Goal: Task Accomplishment & Management: Use online tool/utility

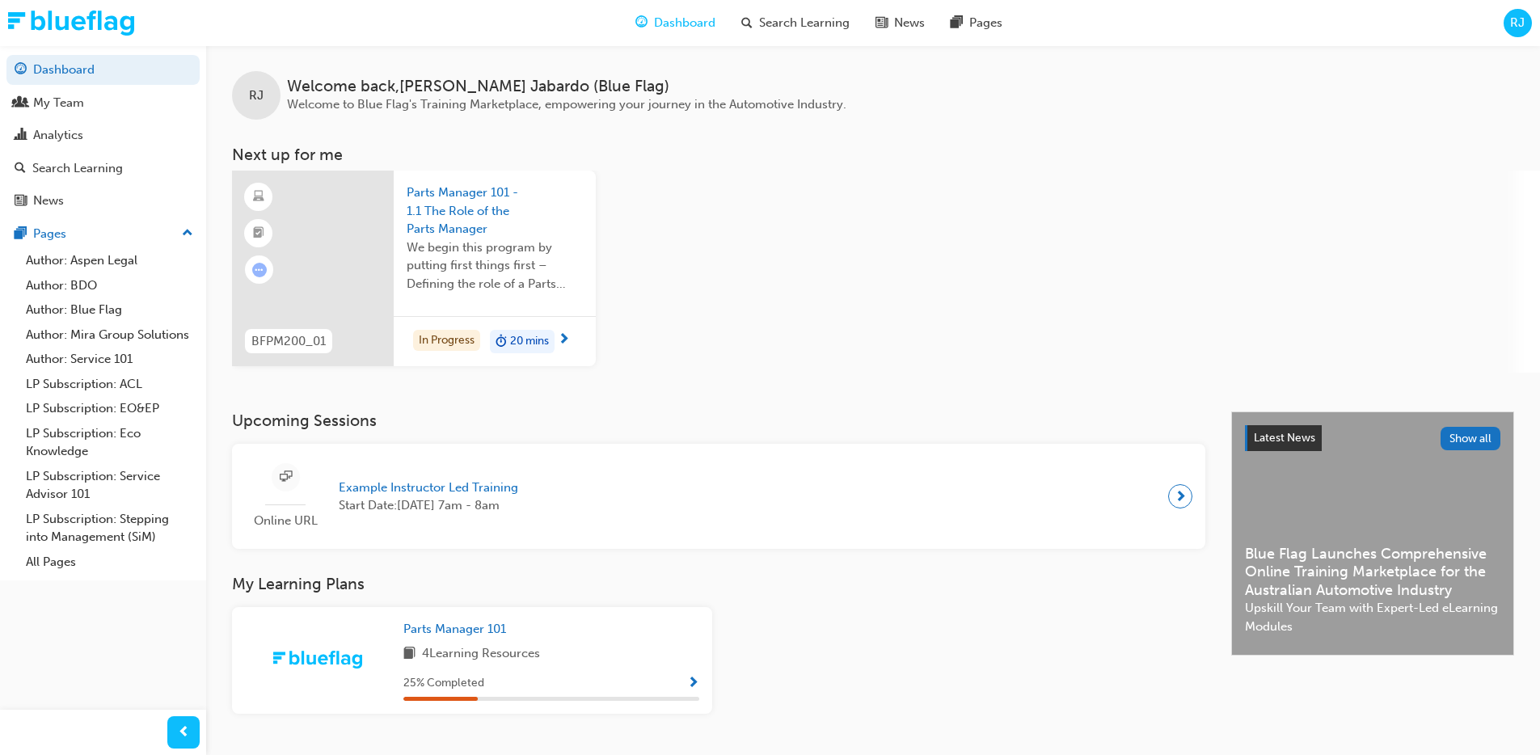
scroll to position [38, 0]
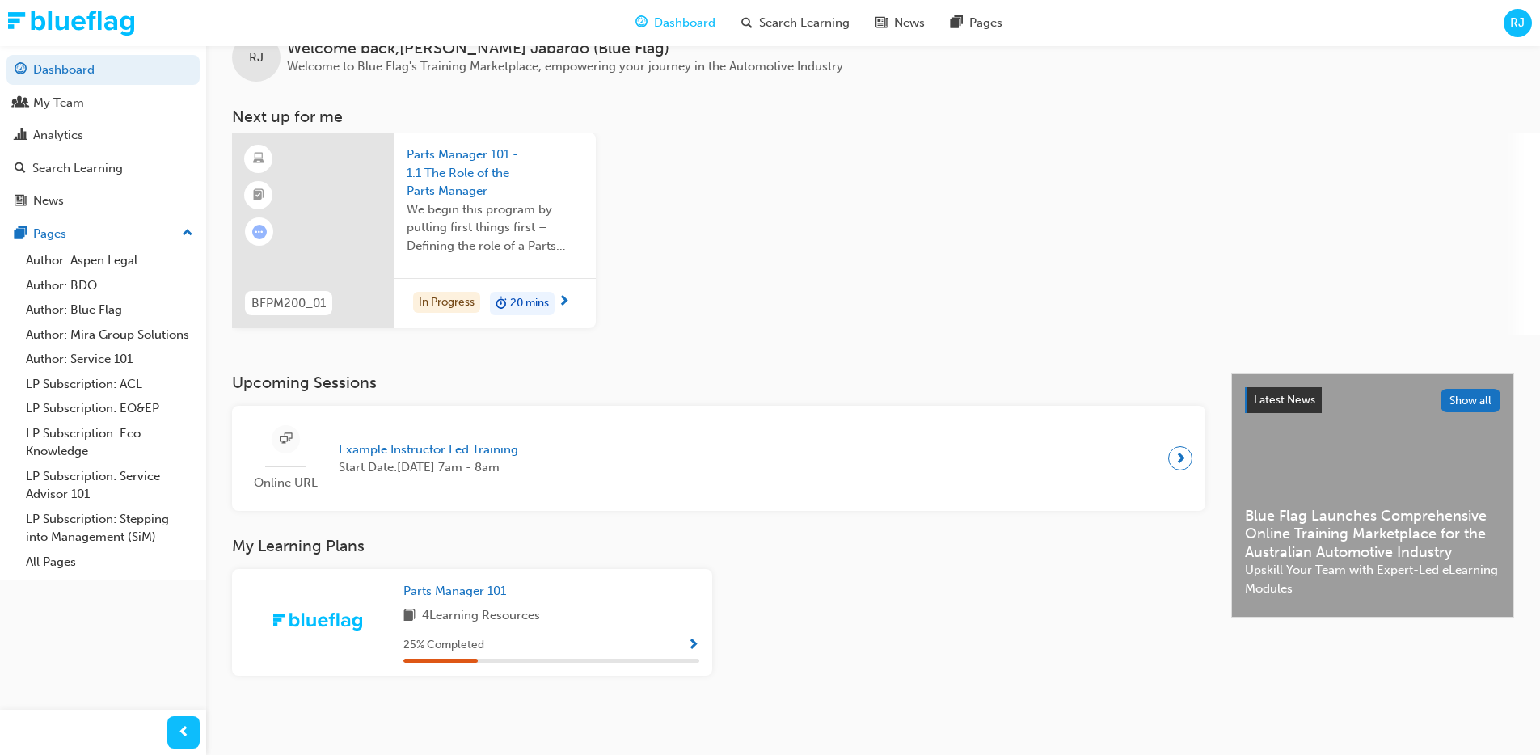
click at [1514, 23] on span "RJ" at bounding box center [1517, 23] width 15 height 19
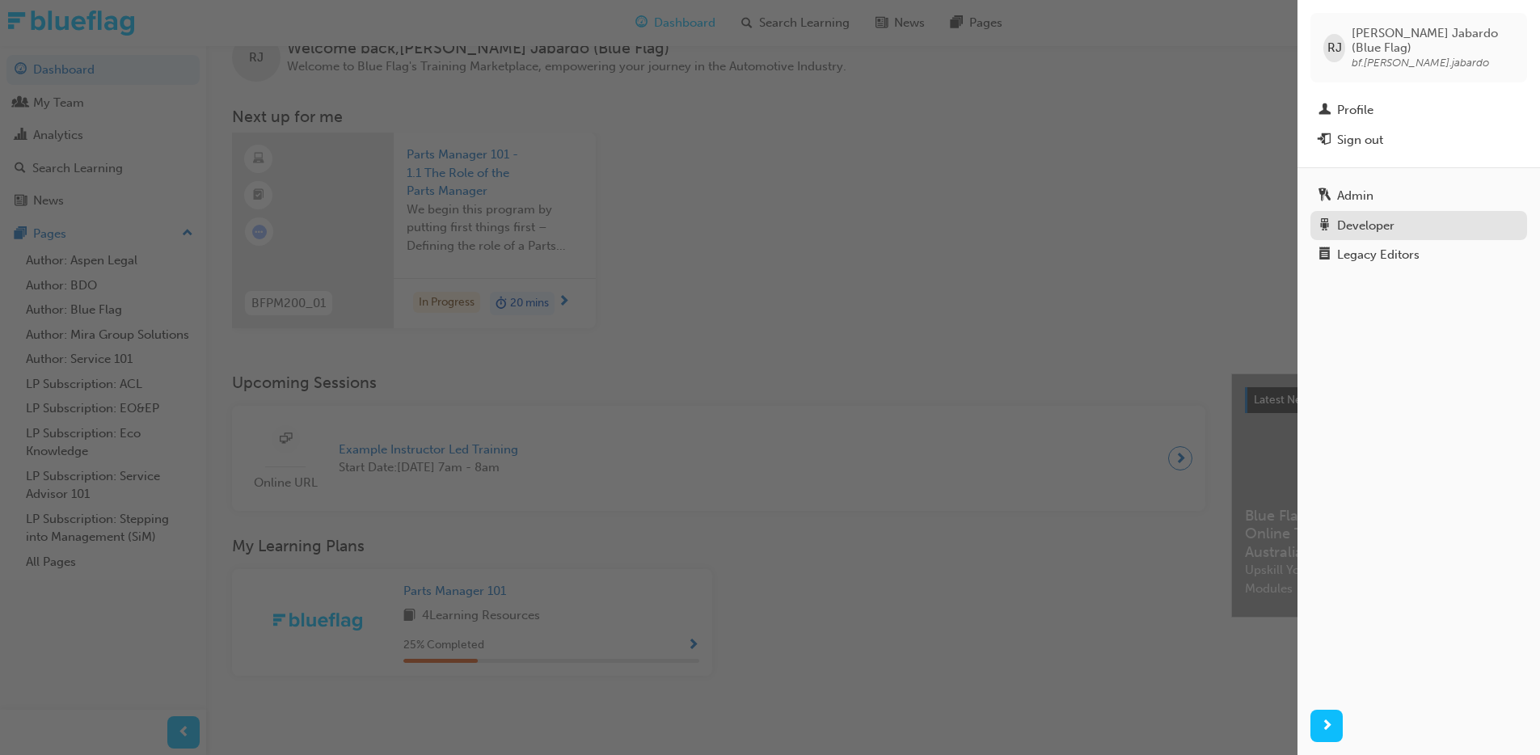
click at [1351, 217] on div "Developer" at bounding box center [1365, 226] width 57 height 19
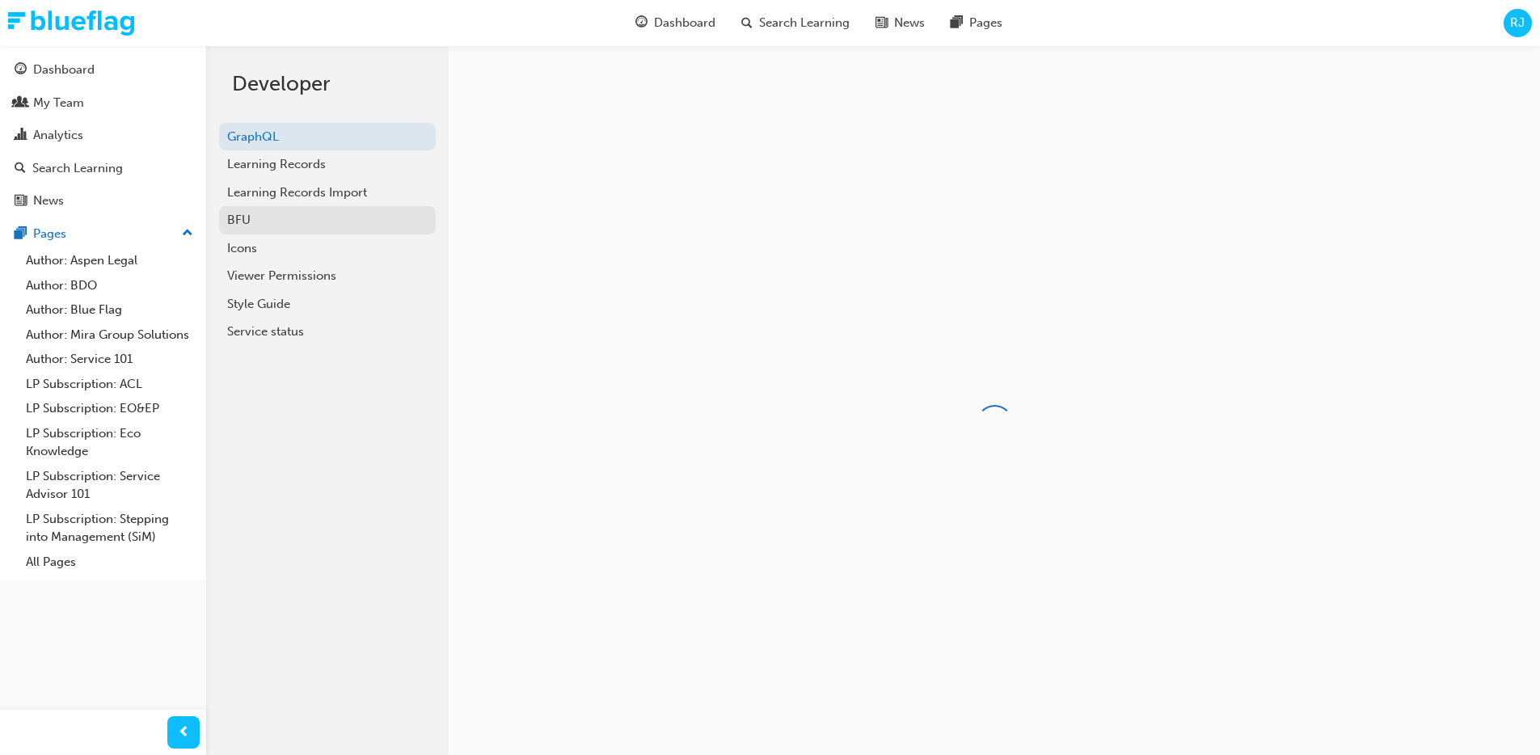
click at [263, 213] on div "BFU" at bounding box center [327, 220] width 200 height 19
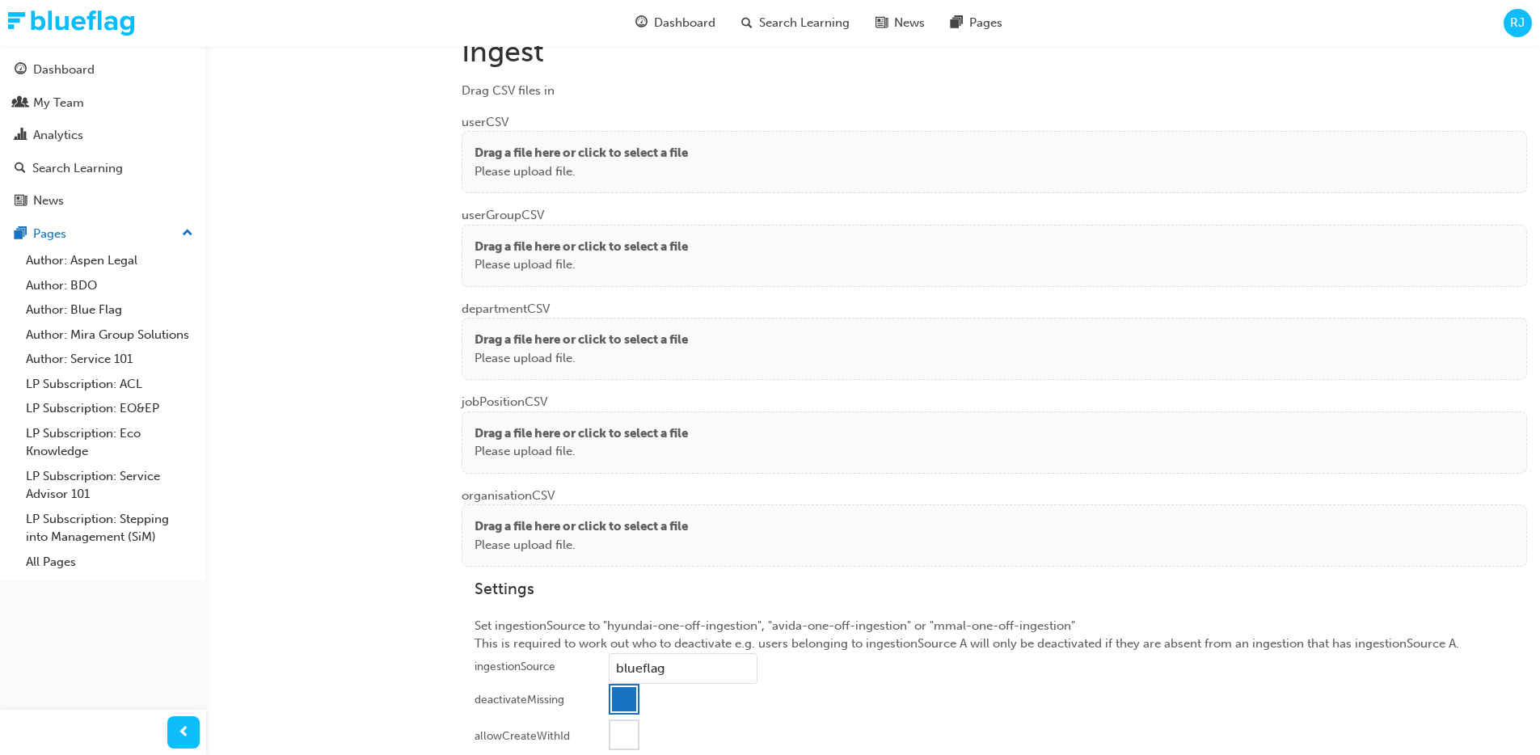
scroll to position [1232, 0]
click at [590, 150] on p "Drag a file here or click to select a file" at bounding box center [580, 152] width 213 height 19
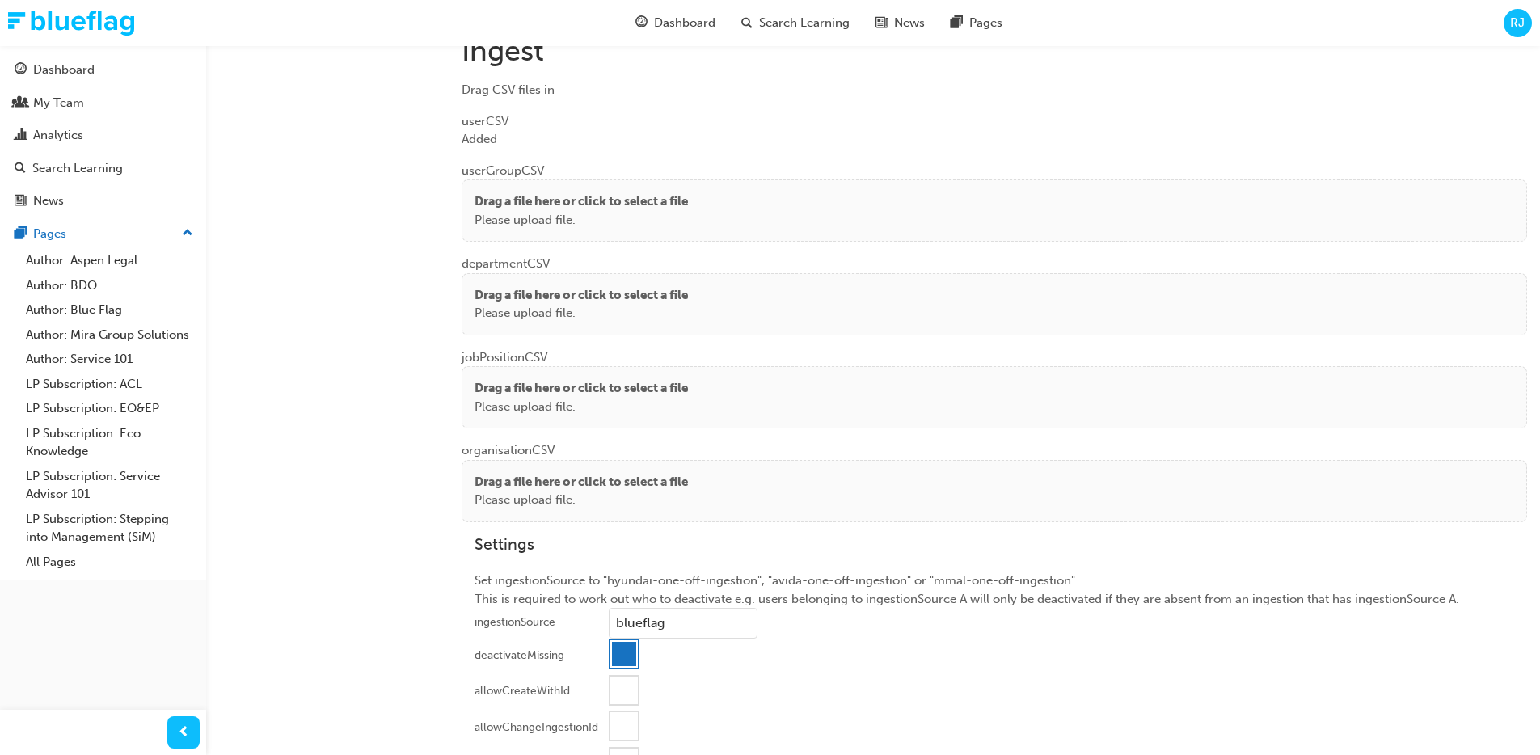
click at [534, 213] on p "Please upload file." at bounding box center [580, 220] width 213 height 19
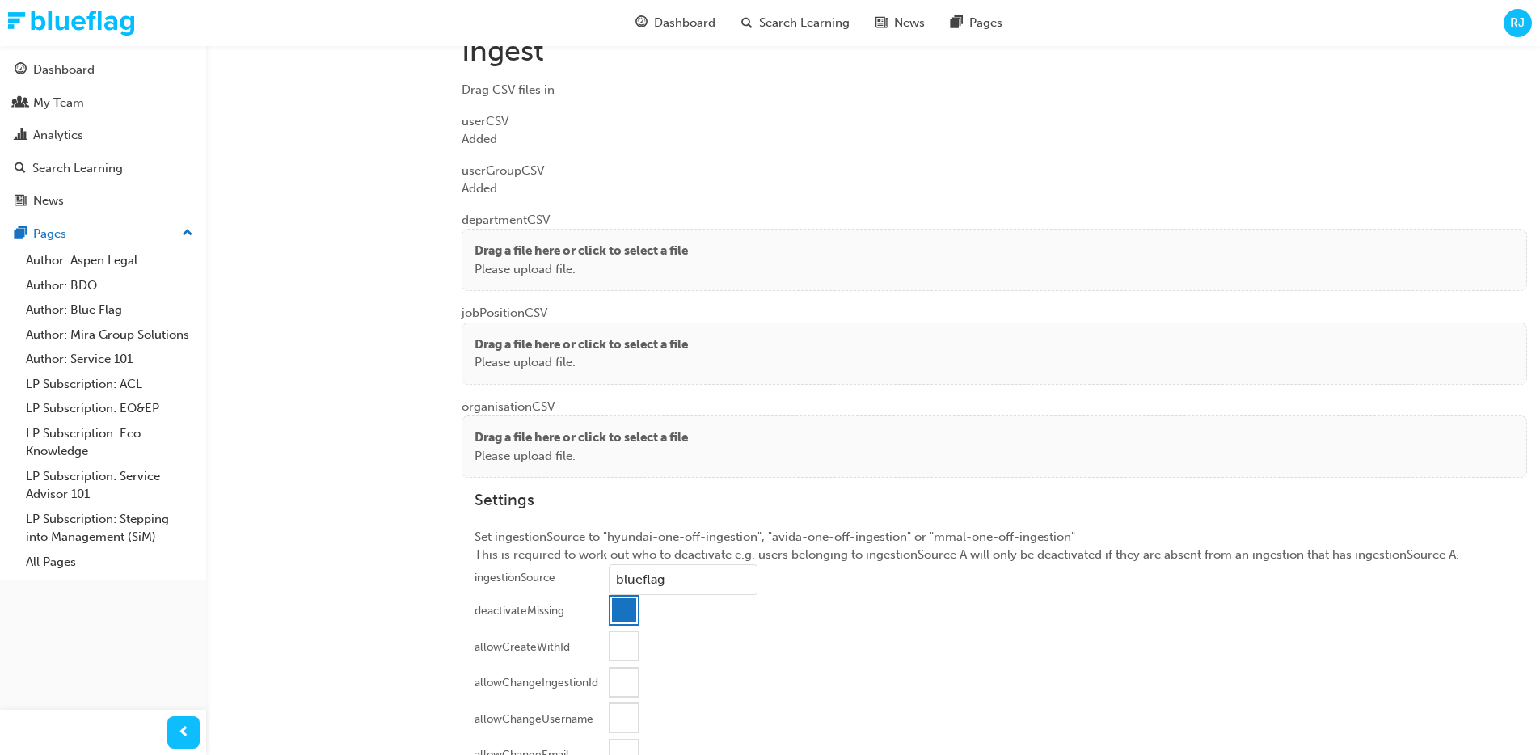
click at [503, 263] on p "Please upload file." at bounding box center [580, 269] width 213 height 19
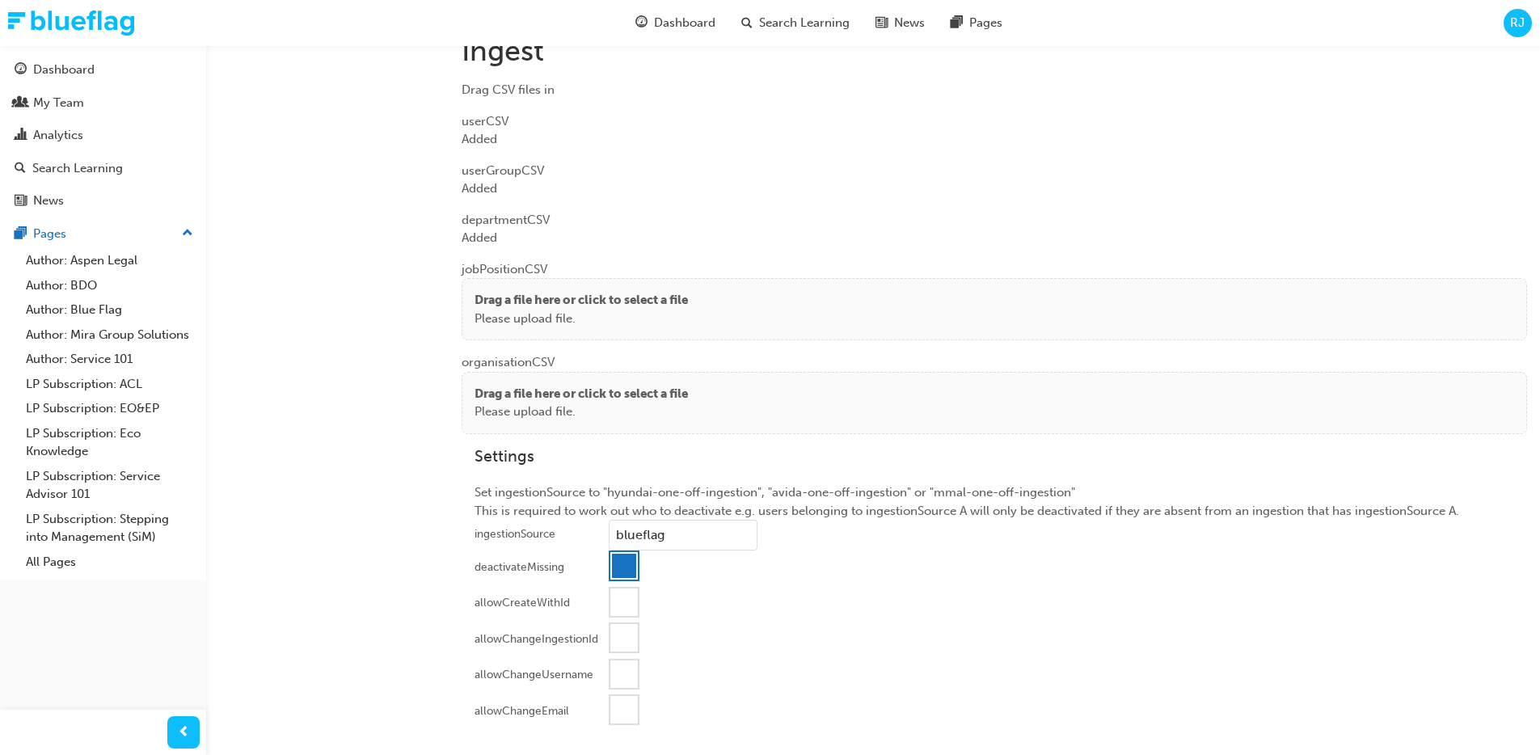
click at [503, 299] on p "Drag a file here or click to select a file" at bounding box center [580, 300] width 213 height 19
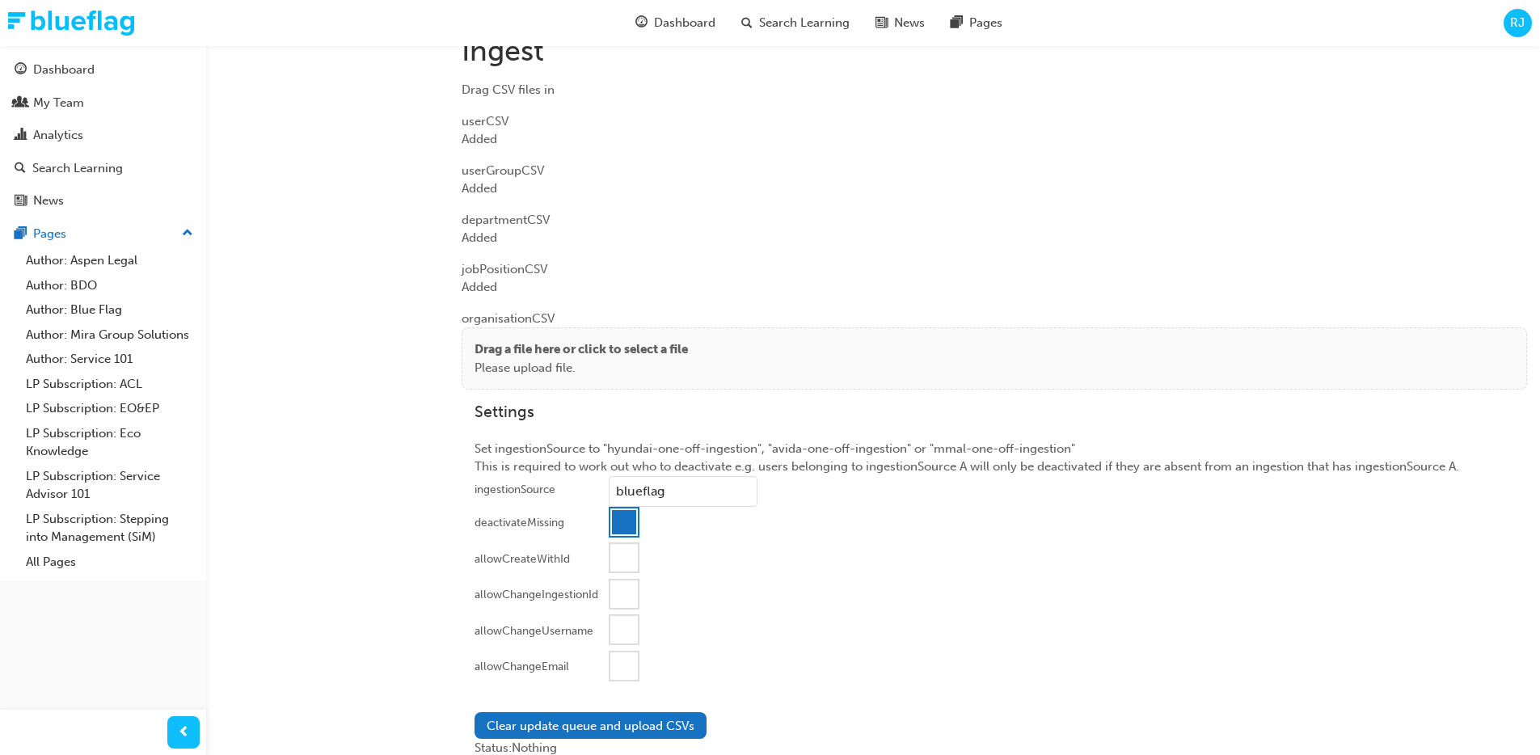
click at [521, 354] on p "Drag a file here or click to select a file" at bounding box center [580, 349] width 213 height 19
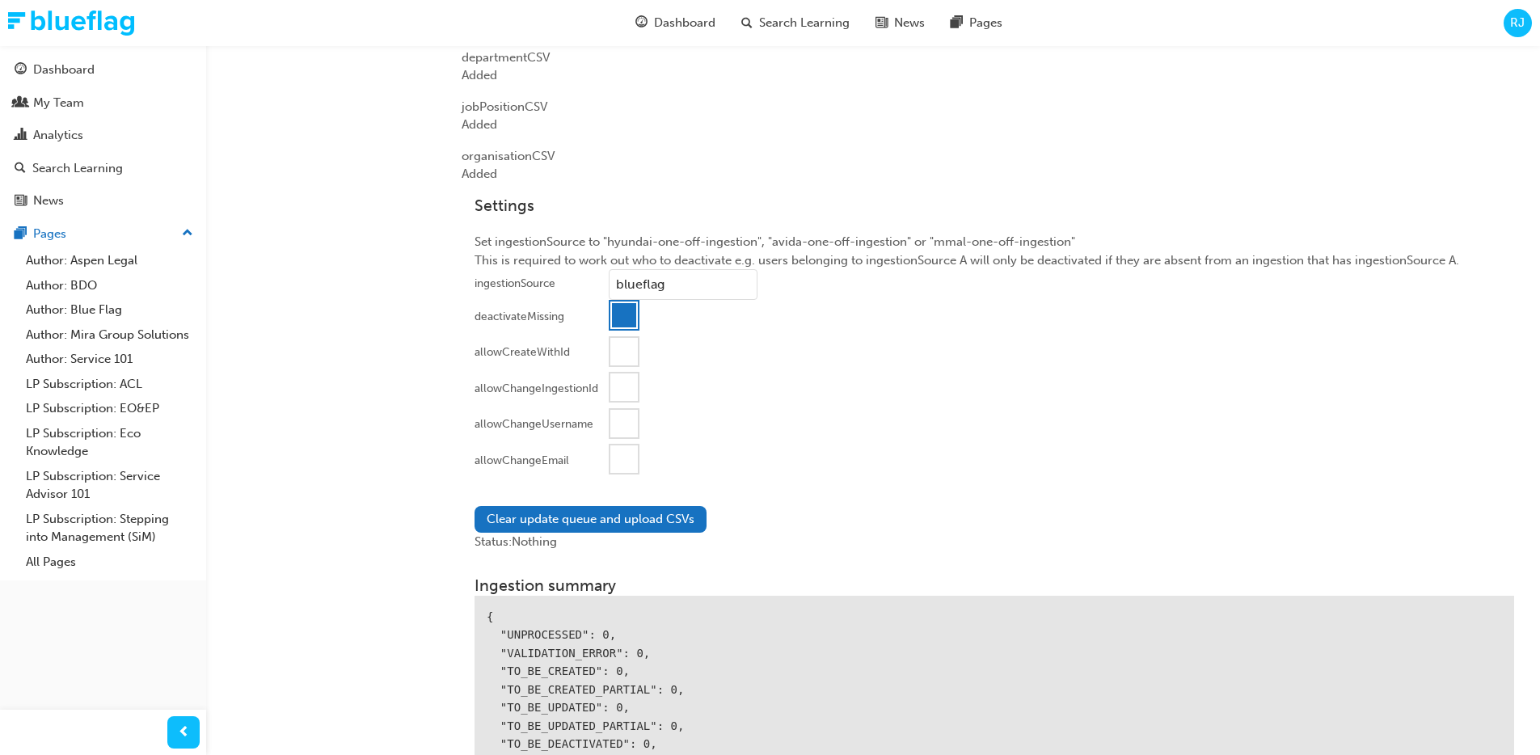
scroll to position [1448, 0]
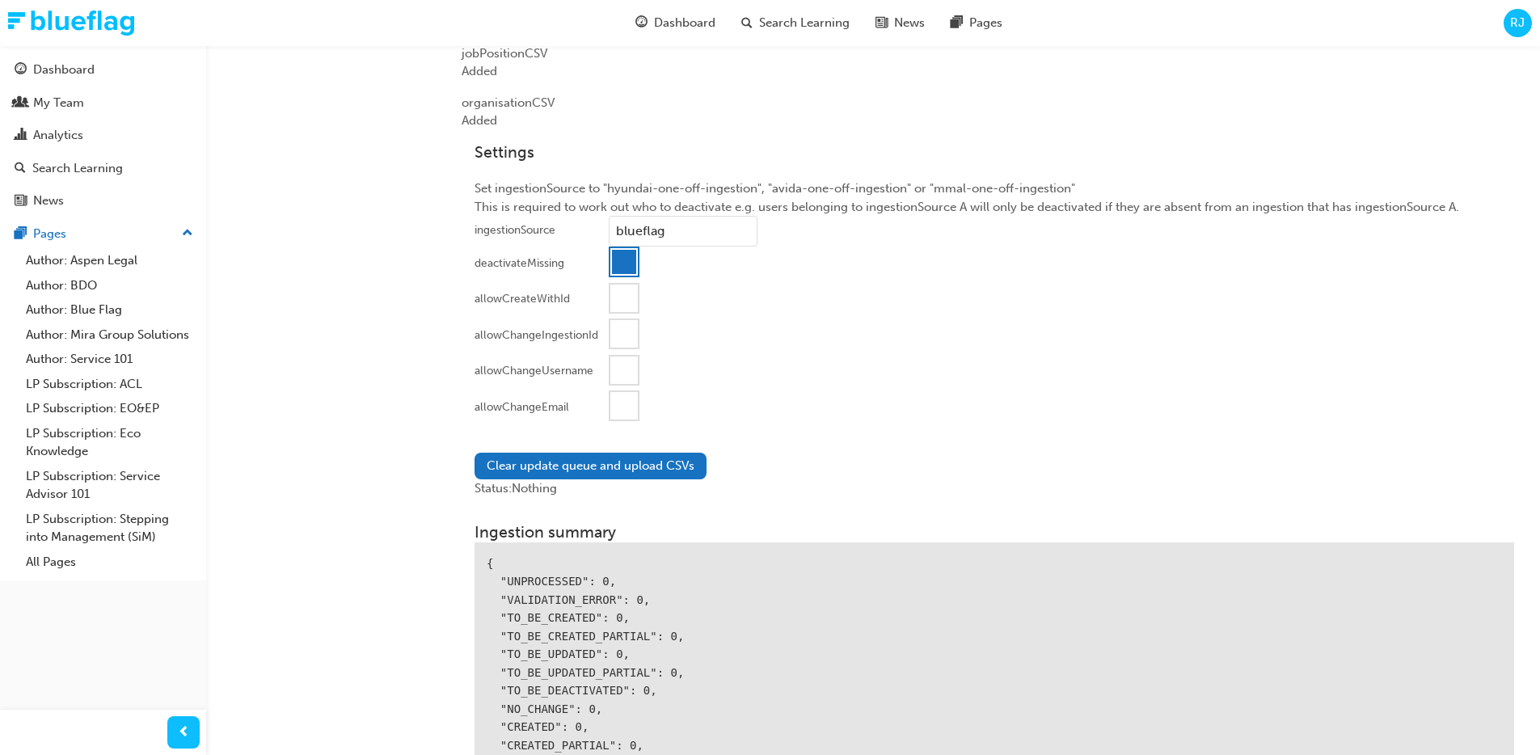
click at [618, 415] on div at bounding box center [623, 405] width 27 height 27
click at [555, 459] on button "Clear update queue and upload CSVs" at bounding box center [590, 466] width 232 height 27
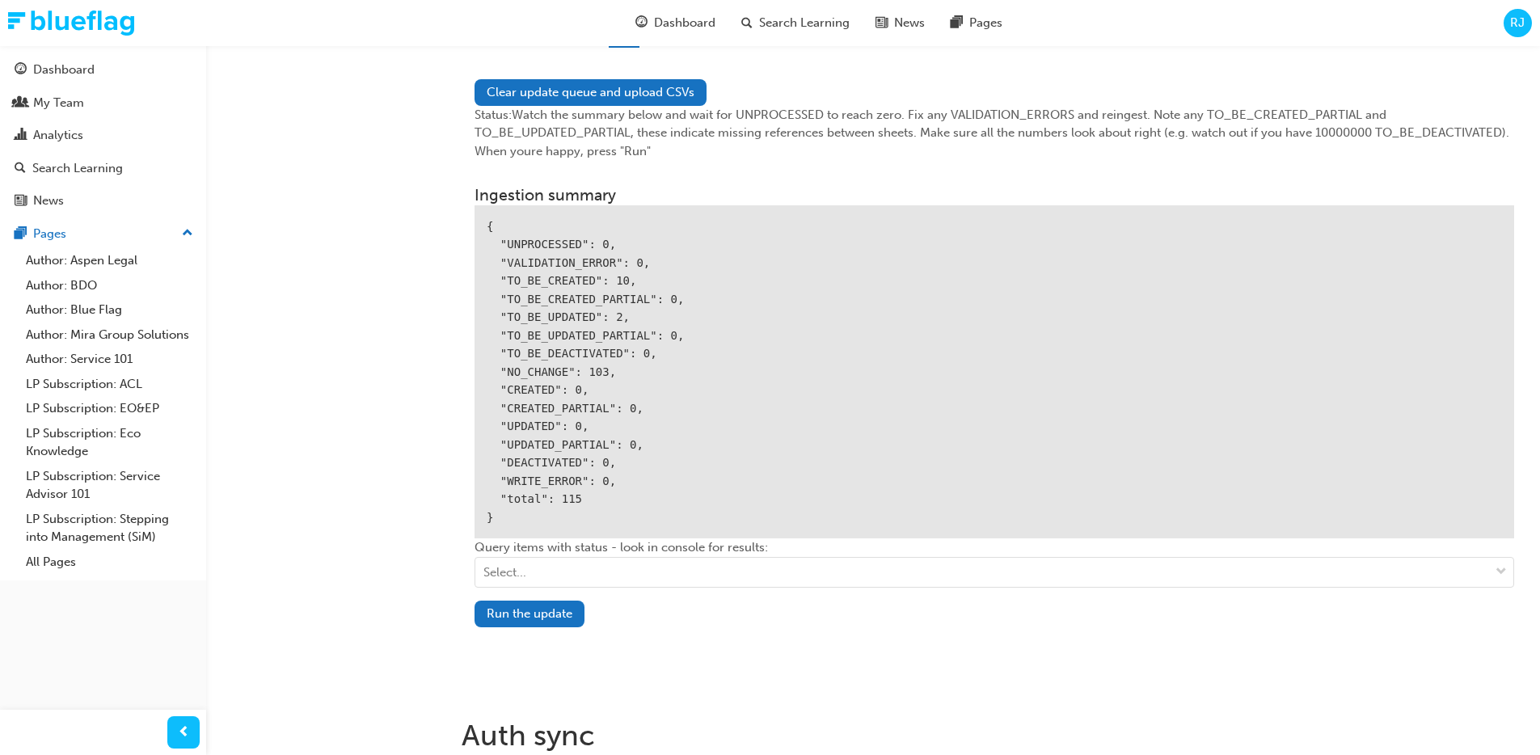
scroll to position [1829, 0]
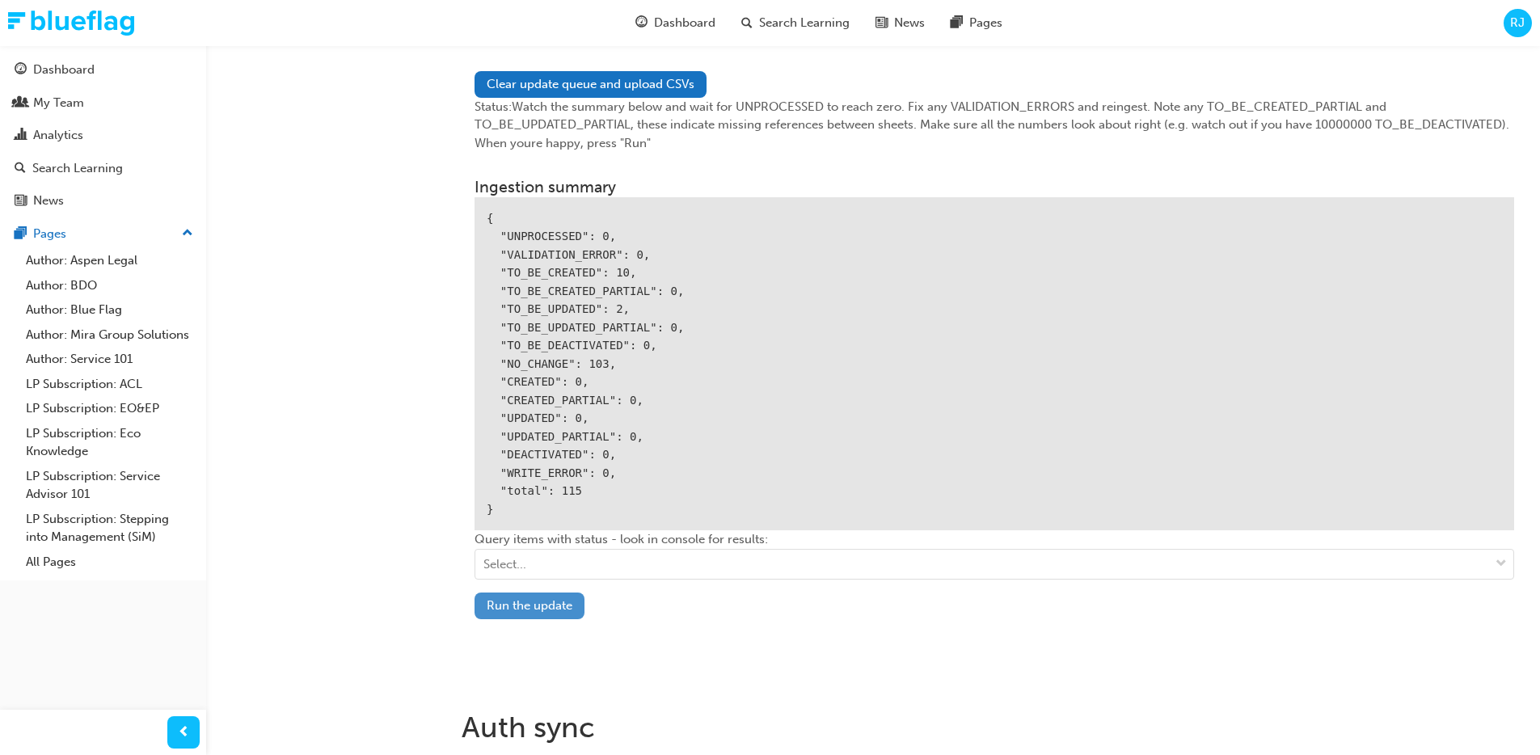
click at [546, 601] on button "Run the update" at bounding box center [529, 605] width 110 height 27
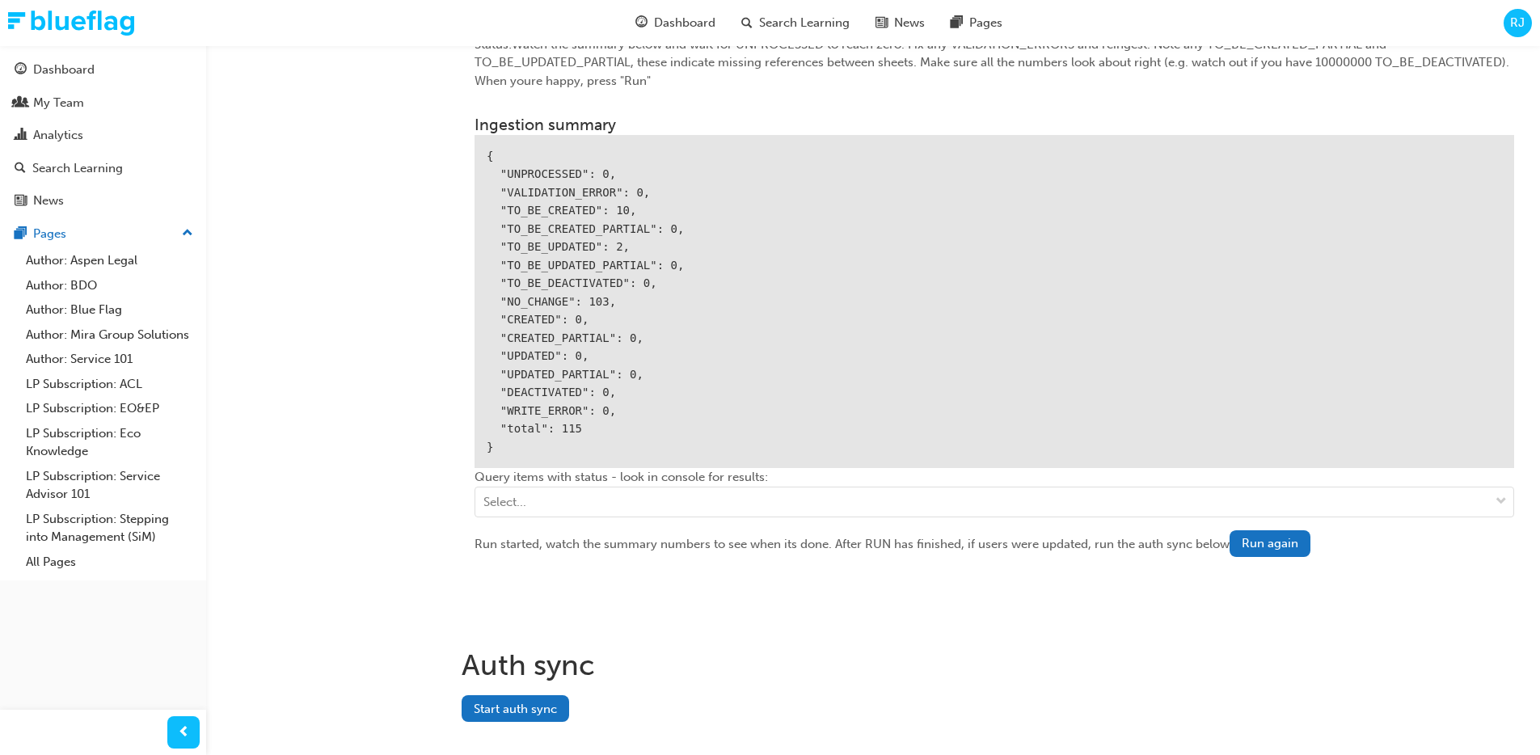
scroll to position [1923, 0]
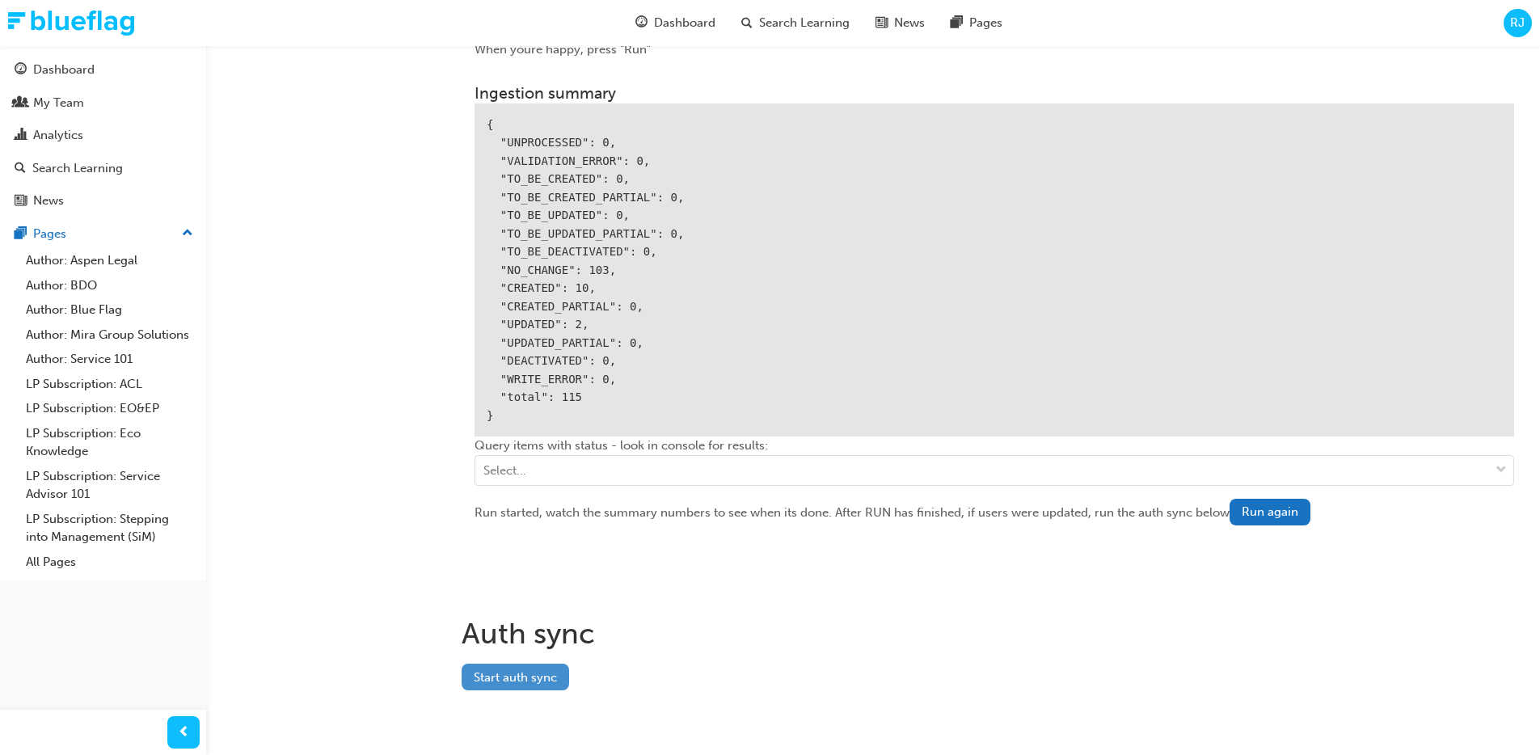
click at [507, 680] on button "Start auth sync" at bounding box center [515, 677] width 107 height 27
